Goal: Navigation & Orientation: Go to known website

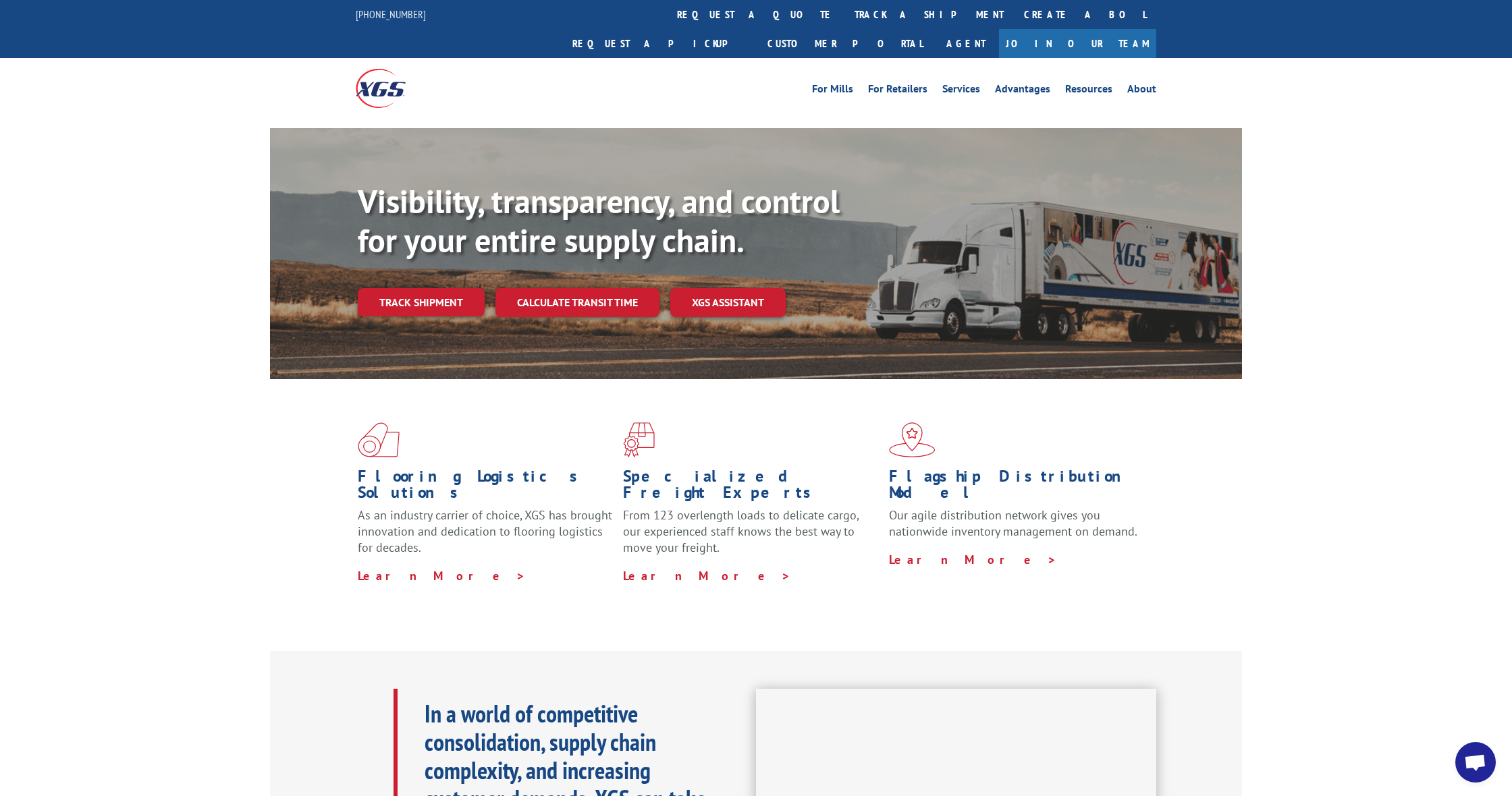
scroll to position [4713, 0]
click at [667, 18] on link "request a quote" at bounding box center [755, 14] width 178 height 29
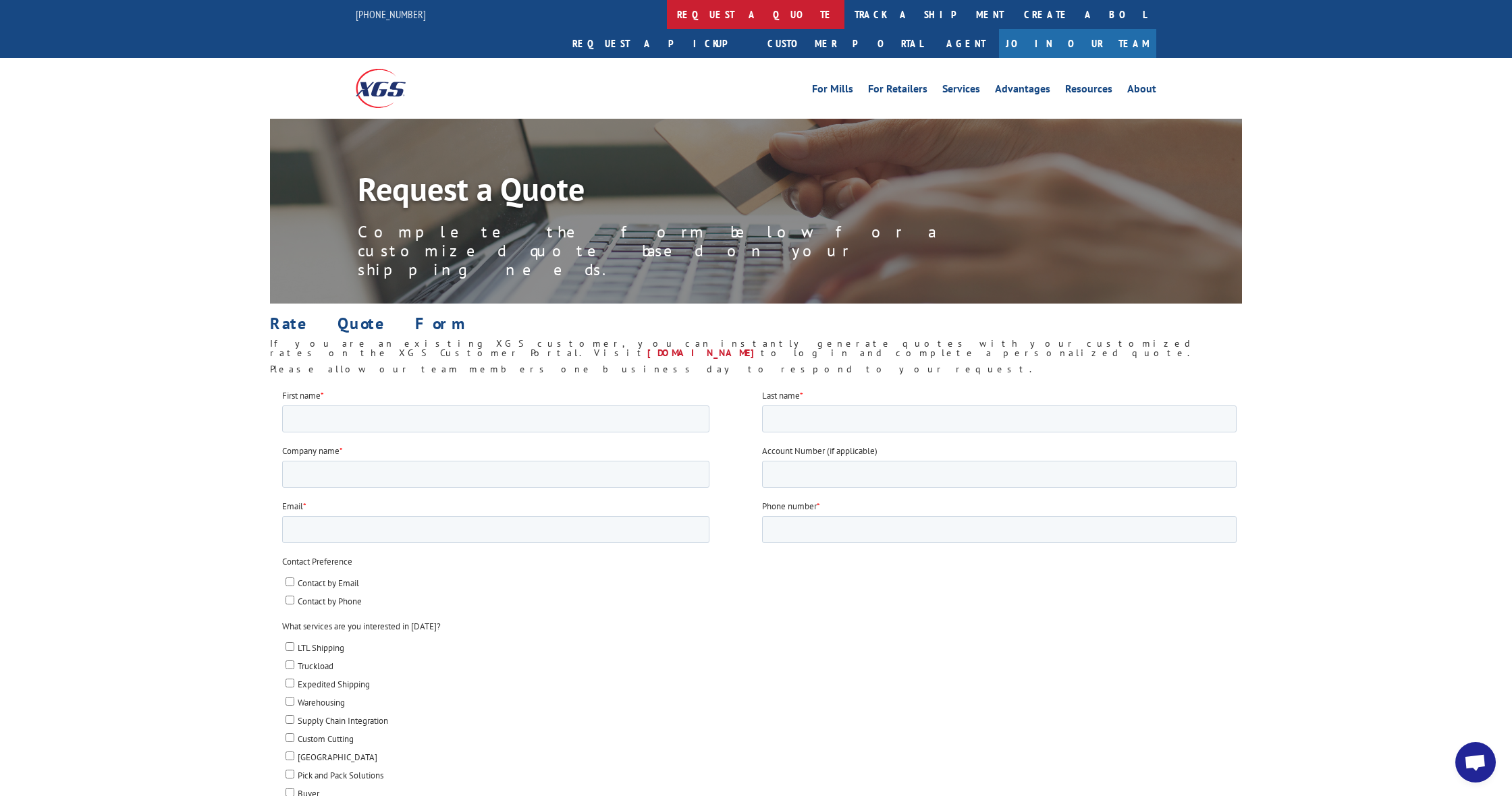
scroll to position [4713, 0]
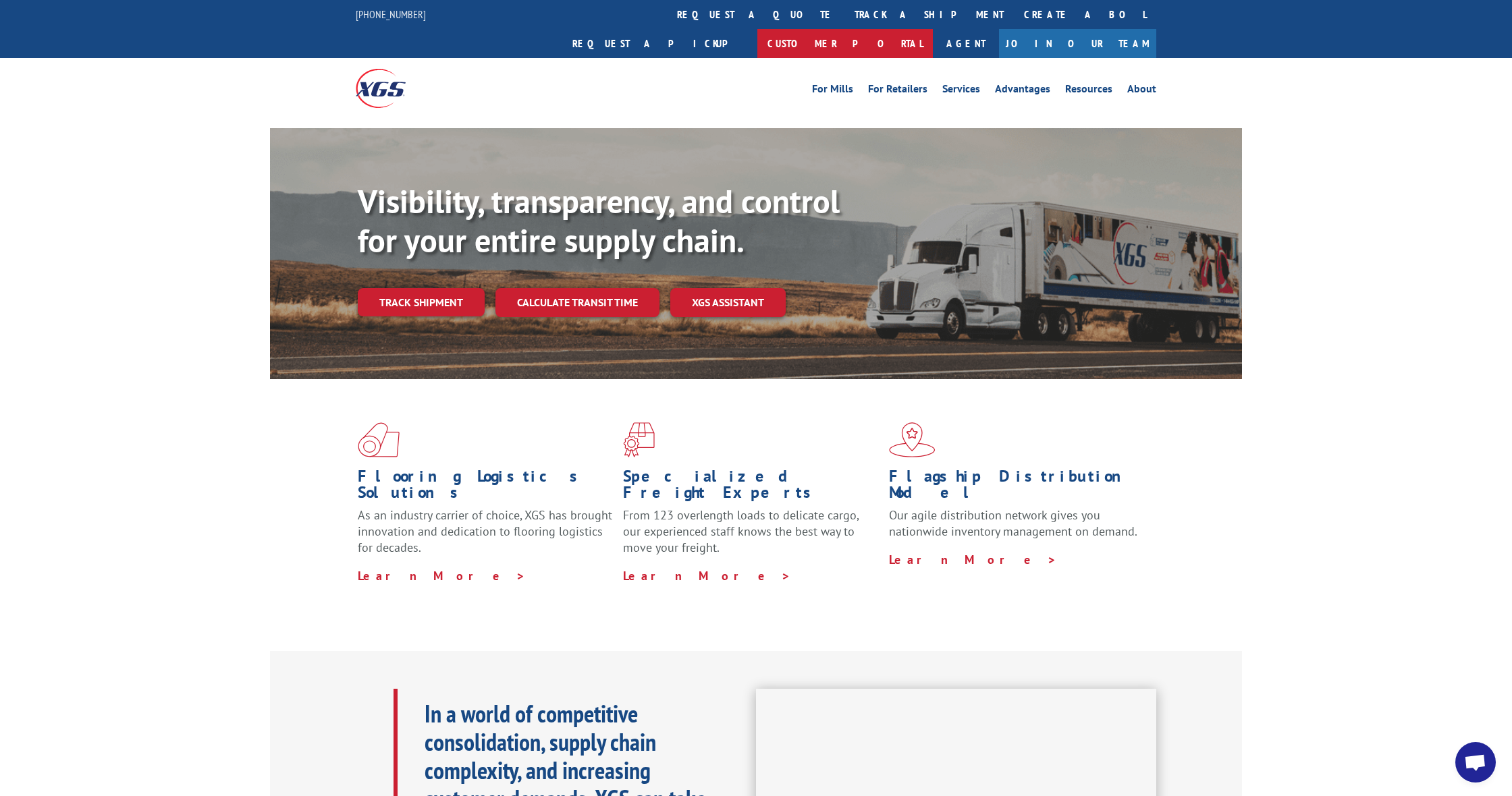
click at [932, 29] on link "Customer Portal" at bounding box center [845, 43] width 176 height 29
